Goal: Task Accomplishment & Management: Manage account settings

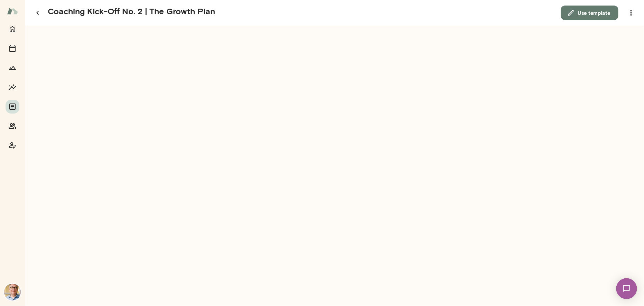
click at [11, 11] on img at bounding box center [12, 10] width 11 height 13
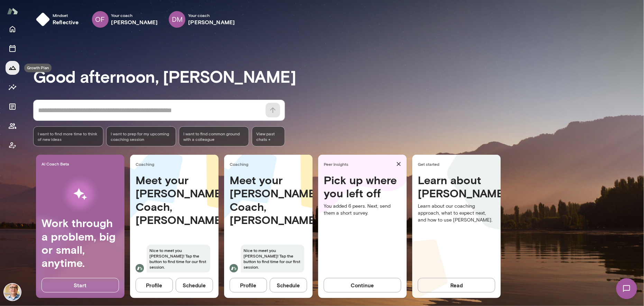
click at [13, 67] on icon "Growth Plan" at bounding box center [12, 68] width 8 height 8
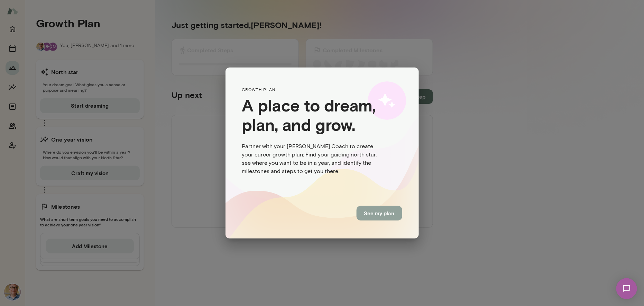
click at [376, 213] on button "See my plan" at bounding box center [379, 213] width 46 height 15
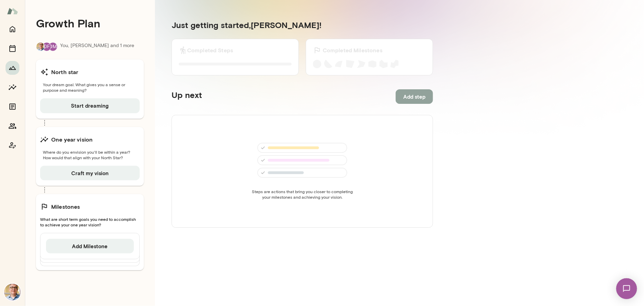
click at [409, 96] on button "Add step" at bounding box center [413, 96] width 37 height 15
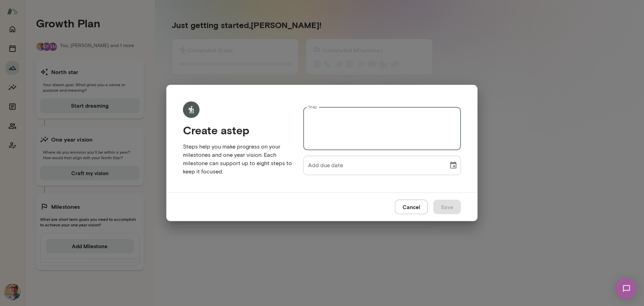
click at [335, 122] on textarea "Step" at bounding box center [382, 129] width 148 height 32
click at [417, 207] on button "Cancel" at bounding box center [411, 206] width 33 height 15
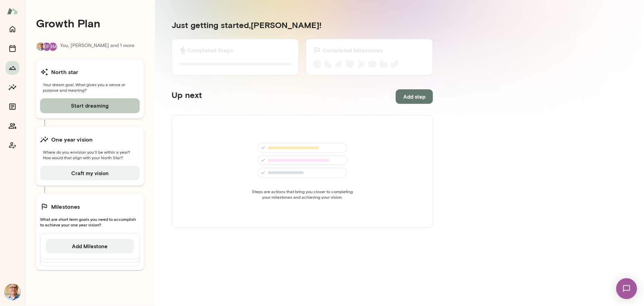
click at [97, 104] on button "Start dreaming" at bounding box center [90, 105] width 100 height 15
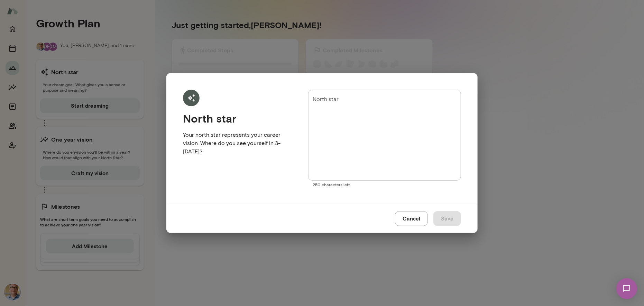
click at [411, 218] on button "Cancel" at bounding box center [411, 218] width 33 height 15
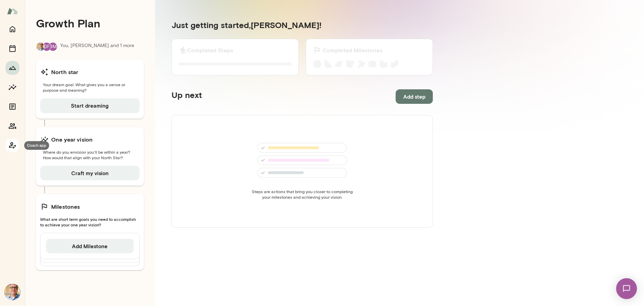
click at [11, 143] on icon "Coach app" at bounding box center [12, 145] width 7 height 7
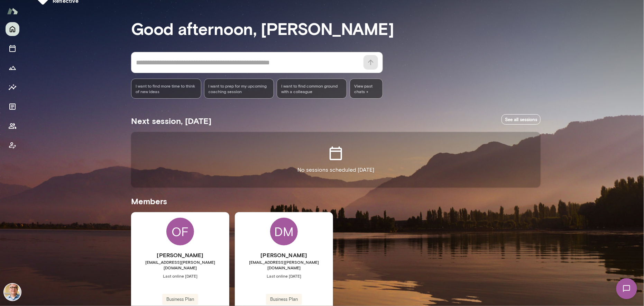
scroll to position [53, 0]
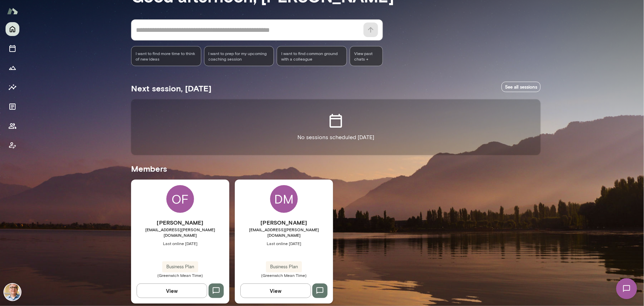
click at [171, 283] on button "View" at bounding box center [172, 290] width 71 height 15
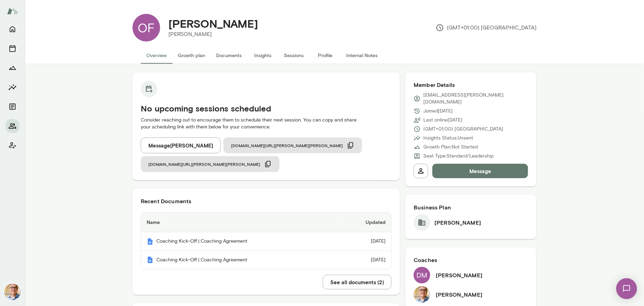
click at [187, 55] on button "Growth plan" at bounding box center [191, 55] width 38 height 17
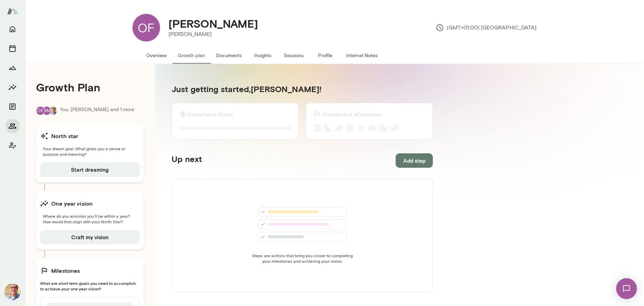
click at [229, 56] on button "Documents" at bounding box center [229, 55] width 37 height 17
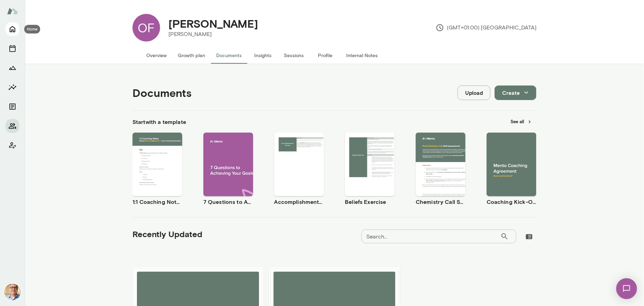
click at [12, 28] on icon "Home" at bounding box center [12, 29] width 8 height 8
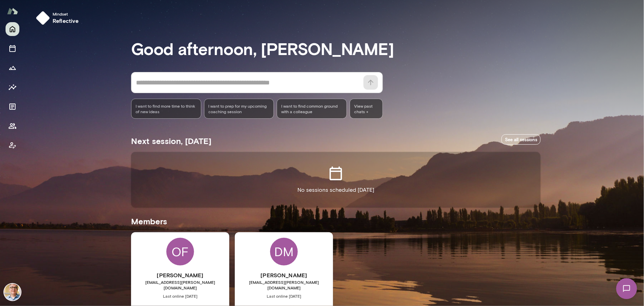
click at [263, 260] on div "DM Deana Murfitt deanamurfitt@mento.co Last online September 9 Business Plan (G…" at bounding box center [284, 294] width 98 height 124
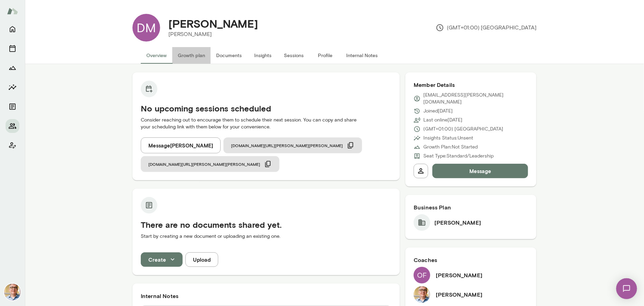
click at [188, 55] on button "Growth plan" at bounding box center [191, 55] width 38 height 17
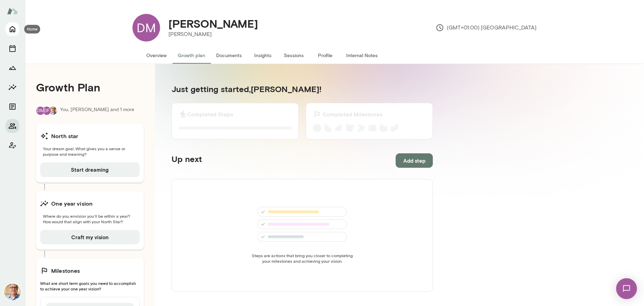
click at [10, 27] on icon "Home" at bounding box center [12, 29] width 8 height 8
